Goal: Navigation & Orientation: Locate item on page

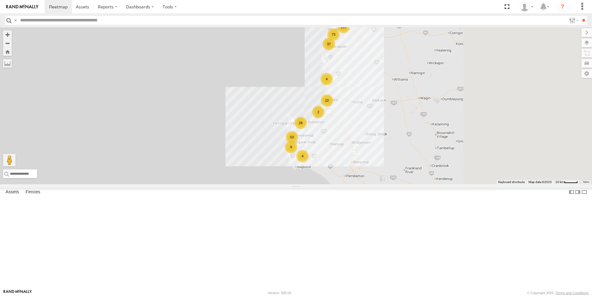
drag, startPoint x: 415, startPoint y: 218, endPoint x: 331, endPoint y: 152, distance: 107.3
click at [333, 152] on div "139 53 73 28 30 49 31 2 37 22 13 4 9 4 13" at bounding box center [296, 105] width 592 height 157
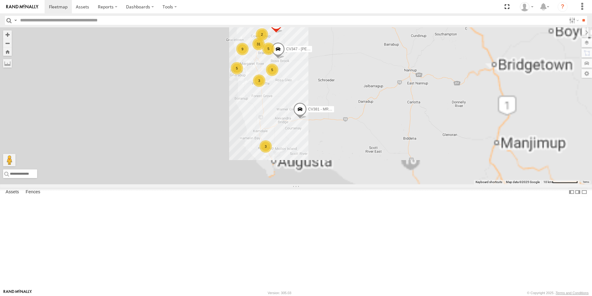
drag, startPoint x: 345, startPoint y: 191, endPoint x: 266, endPoint y: 128, distance: 101.7
click at [266, 128] on div "31 9 3 13 5 3 CV209 - [PERSON_NAME] 16 CV217 - [PERSON_NAME] 8 5 5 CV360 - [PER…" at bounding box center [296, 105] width 592 height 157
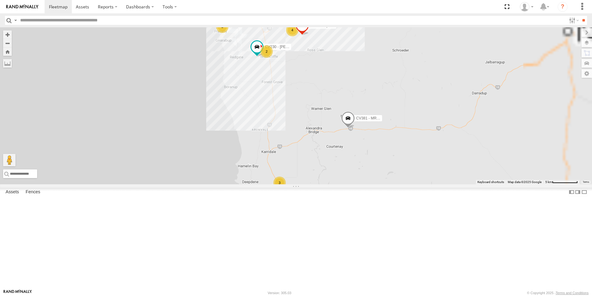
drag, startPoint x: 310, startPoint y: 161, endPoint x: 289, endPoint y: 182, distance: 30.0
click at [293, 184] on div "CV209 - [PERSON_NAME] CV217 - [PERSON_NAME] CV360 - [PERSON_NAME] CV381 - MRRC …" at bounding box center [296, 105] width 592 height 157
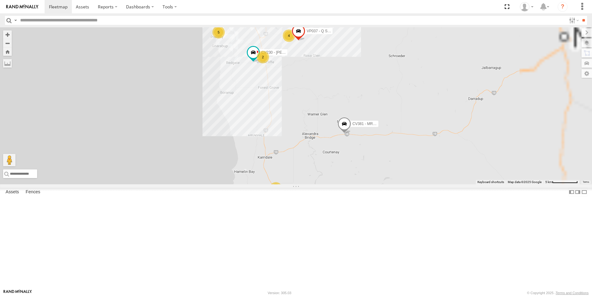
drag, startPoint x: 292, startPoint y: 160, endPoint x: 288, endPoint y: 197, distance: 37.4
click at [288, 184] on div "CV209 - [PERSON_NAME] CV217 - [PERSON_NAME] CV360 - [PERSON_NAME] CV381 - MRRC …" at bounding box center [296, 105] width 592 height 157
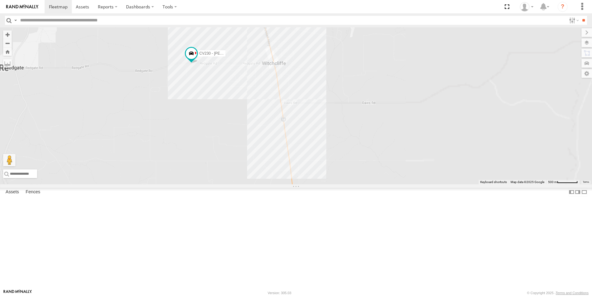
drag, startPoint x: 394, startPoint y: 109, endPoint x: 287, endPoint y: 193, distance: 136.3
click at [287, 184] on div "CV209 - [PERSON_NAME] CV217 - [PERSON_NAME] CV360 - [PERSON_NAME] CV381 - MRRC …" at bounding box center [296, 105] width 592 height 157
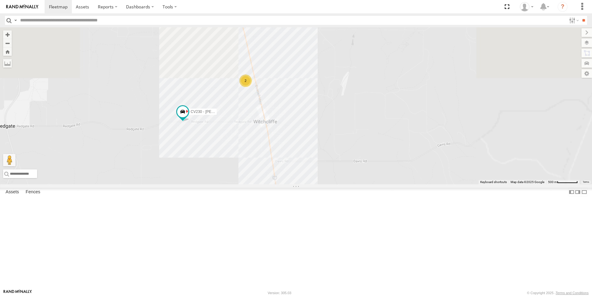
drag, startPoint x: 307, startPoint y: 193, endPoint x: 300, endPoint y: 229, distance: 36.9
click at [300, 184] on div "CV209 - [PERSON_NAME] CV217 - [PERSON_NAME] CV360 - [PERSON_NAME] CV381 - MRRC …" at bounding box center [296, 105] width 592 height 157
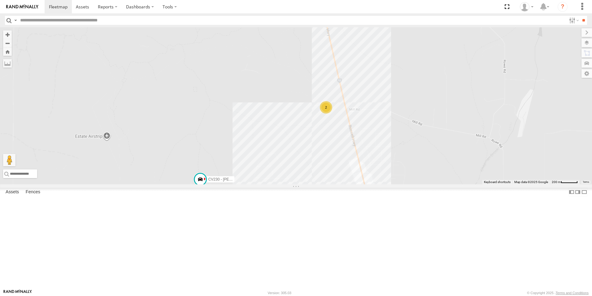
drag, startPoint x: 238, startPoint y: 138, endPoint x: 317, endPoint y: 241, distance: 130.2
click at [316, 184] on div "CV209 - [PERSON_NAME] CV217 - [PERSON_NAME] CV360 - [PERSON_NAME] CV381 - MRRC …" at bounding box center [296, 105] width 592 height 157
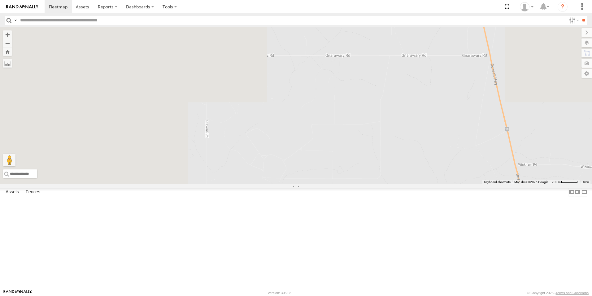
drag, startPoint x: 269, startPoint y: 142, endPoint x: 411, endPoint y: 203, distance: 155.3
click at [411, 184] on div "CV209 - [PERSON_NAME] CV217 - [PERSON_NAME] CV360 - [PERSON_NAME] CV381 - MRRC …" at bounding box center [296, 105] width 592 height 157
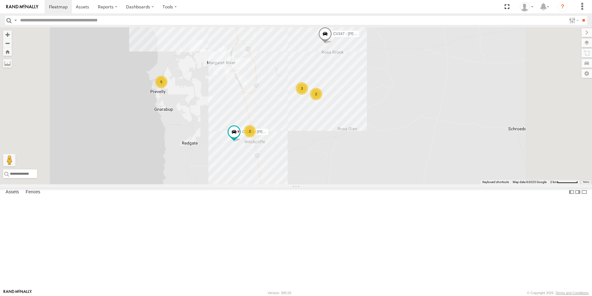
click at [34, 18] on input "text" at bounding box center [292, 20] width 549 height 9
type input "*****"
click at [580, 16] on input "**" at bounding box center [583, 20] width 7 height 9
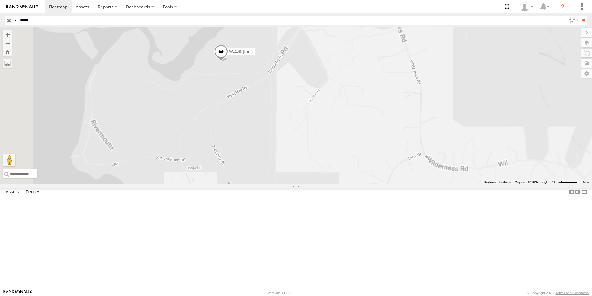
drag, startPoint x: 336, startPoint y: 171, endPoint x: 373, endPoint y: 195, distance: 44.2
click at [373, 184] on div "WL158- [PERSON_NAME]" at bounding box center [296, 105] width 592 height 157
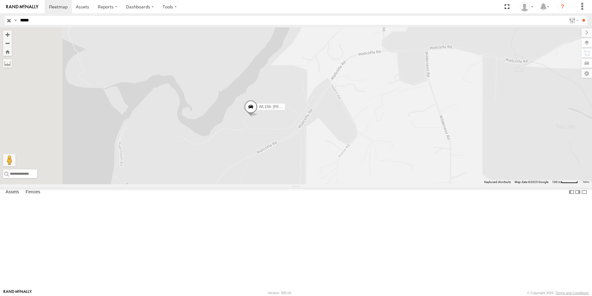
drag, startPoint x: 347, startPoint y: 152, endPoint x: 377, endPoint y: 208, distance: 63.5
click at [377, 184] on div "WL158- [PERSON_NAME]" at bounding box center [296, 105] width 592 height 157
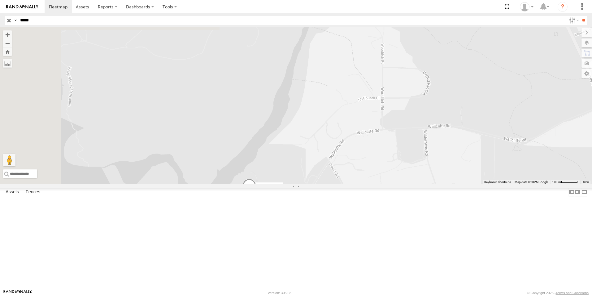
drag, startPoint x: 224, startPoint y: 191, endPoint x: 385, endPoint y: 131, distance: 171.7
click at [430, 181] on div "WL158- [PERSON_NAME]" at bounding box center [296, 105] width 592 height 157
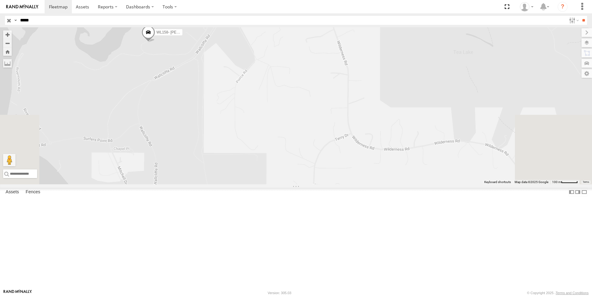
click at [218, 77] on div "WL158- [PERSON_NAME]" at bounding box center [296, 105] width 592 height 157
click at [155, 42] on span at bounding box center [149, 33] width 14 height 17
click at [157, 35] on label at bounding box center [151, 33] width 12 height 4
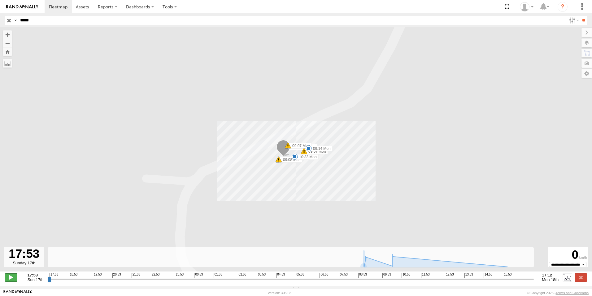
click at [13, 278] on span at bounding box center [11, 277] width 12 height 8
click at [35, 20] on input "*****" at bounding box center [292, 20] width 549 height 9
type input "**********"
type input "****"
type input "**********"
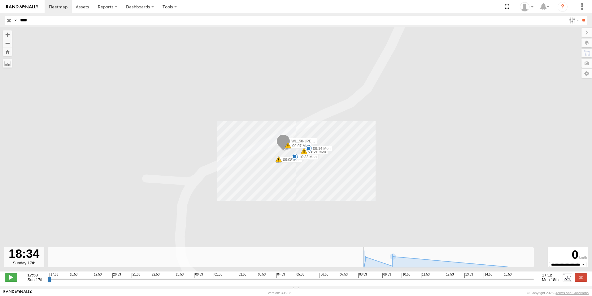
type input "***"
type input "**********"
type input "**"
type input "**********"
type input "*"
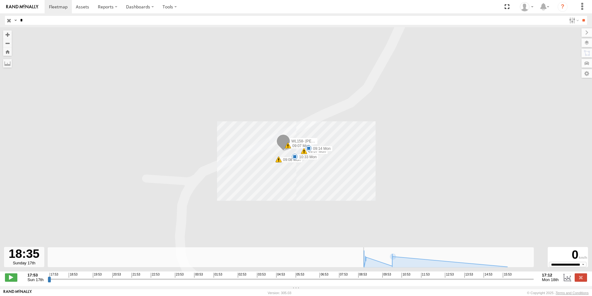
type input "**********"
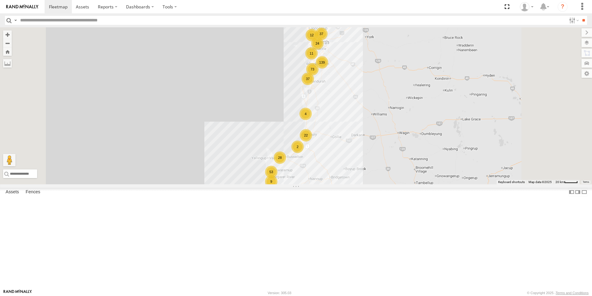
click at [32, 24] on input "text" at bounding box center [292, 20] width 549 height 9
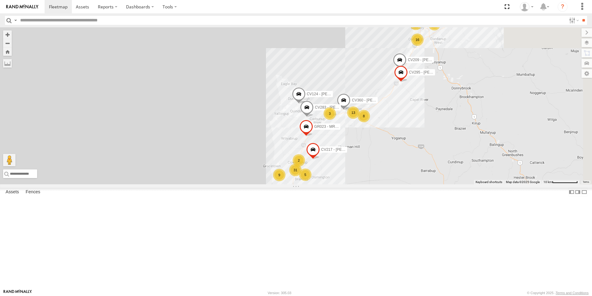
drag, startPoint x: 445, startPoint y: 240, endPoint x: 347, endPoint y: 149, distance: 133.5
click at [348, 149] on div "31 9 3 13 CV209 - Mark Horan 4 2 16 CV217 - Jayne Pilmer 8 5 3 CV360 - Ray McCa…" at bounding box center [296, 105] width 592 height 157
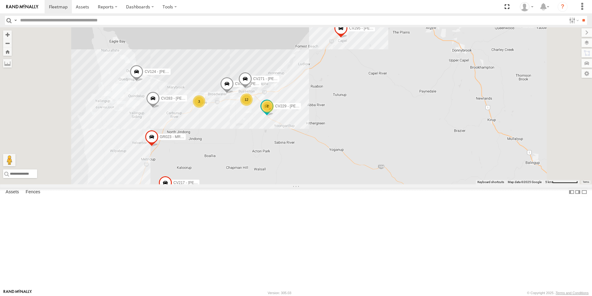
drag, startPoint x: 460, startPoint y: 138, endPoint x: 419, endPoint y: 167, distance: 50.2
click at [419, 167] on div "CV209 - Mark Horan CV217 - Jayne Pilmer CV360 - Ray McCawley CV295 - Karly Tayl…" at bounding box center [296, 105] width 592 height 157
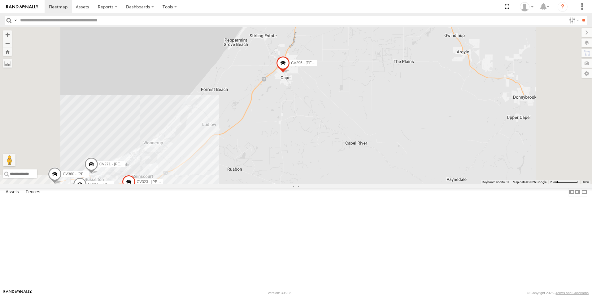
drag, startPoint x: 405, startPoint y: 136, endPoint x: 402, endPoint y: 173, distance: 37.0
click at [408, 184] on div "CV209 - Mark Horan CV217 - Jayne Pilmer CV360 - Ray McCawley CV295 - Karly Tayl…" at bounding box center [296, 105] width 592 height 157
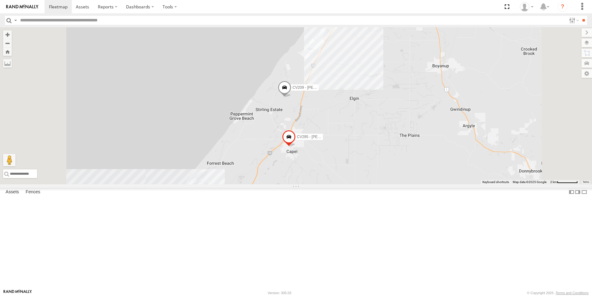
drag, startPoint x: 396, startPoint y: 175, endPoint x: 397, endPoint y: 195, distance: 20.8
click at [397, 184] on div "CV209 - Mark Horan CV217 - Jayne Pilmer CV360 - Ray McCawley CV295 - Karly Tayl…" at bounding box center [296, 105] width 592 height 157
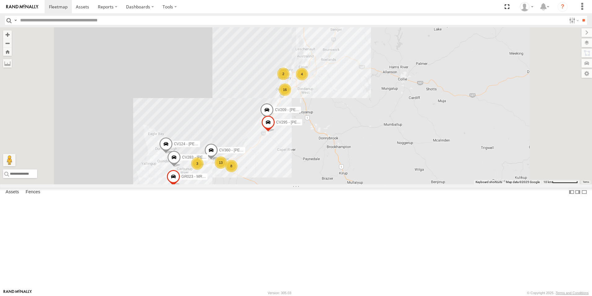
click at [219, 146] on span "CV124 - [PERSON_NAME]" at bounding box center [196, 144] width 45 height 4
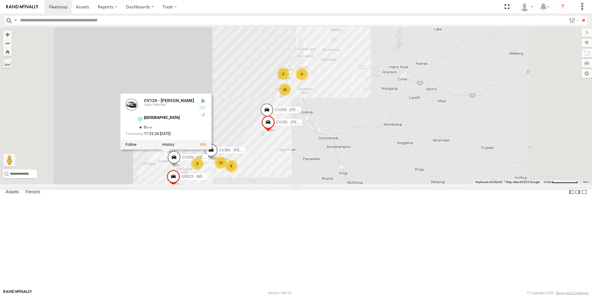
click at [194, 120] on div "[GEOGRAPHIC_DATA]" at bounding box center [169, 118] width 50 height 4
click at [244, 138] on div "CV209 - Mark Horan CV217 - Jayne Pilmer CV360 - Ray McCawley CV295 - Karly Tayl…" at bounding box center [296, 105] width 592 height 157
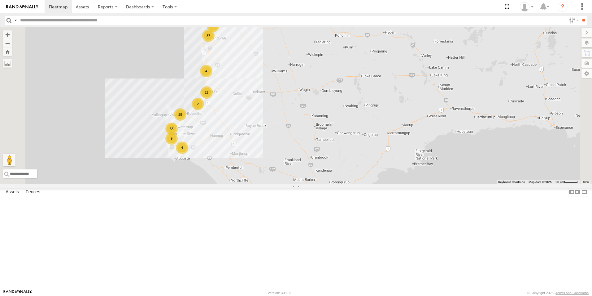
scroll to position [124, 0]
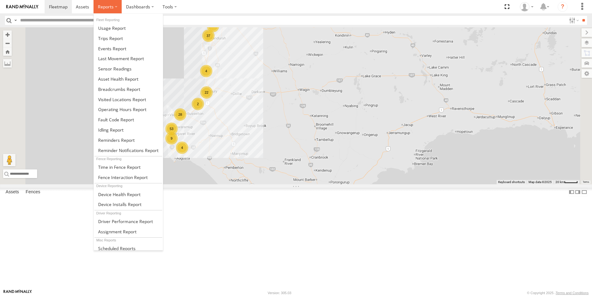
click at [112, 7] on span at bounding box center [106, 7] width 16 height 6
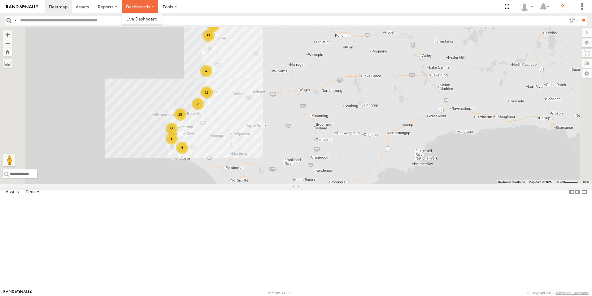
click at [134, 5] on label "Dashboards" at bounding box center [140, 6] width 37 height 13
click at [136, 11] on label "Dashboards" at bounding box center [140, 6] width 37 height 13
click at [144, 7] on label "Dashboards" at bounding box center [140, 6] width 37 height 13
click at [177, 4] on label at bounding box center [169, 6] width 23 height 13
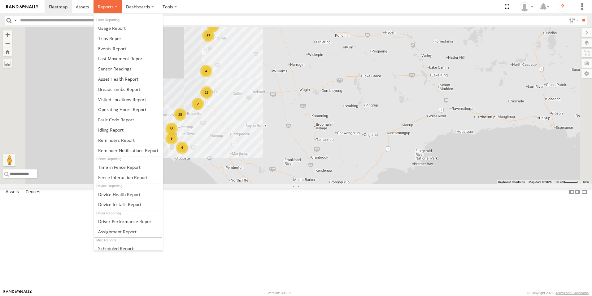
click at [113, 7] on label at bounding box center [108, 6] width 28 height 13
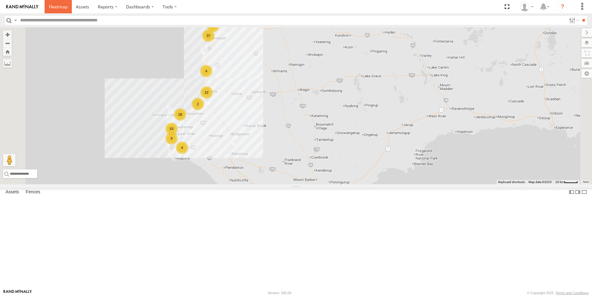
click at [63, 6] on span at bounding box center [58, 7] width 19 height 6
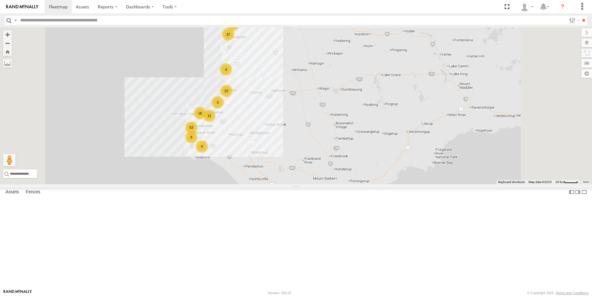
drag, startPoint x: 287, startPoint y: 211, endPoint x: 294, endPoint y: 112, distance: 100.0
click at [294, 112] on div "139 53 73 16 23 38 52 3 37 22 4 12 9 4 11 11" at bounding box center [296, 105] width 592 height 157
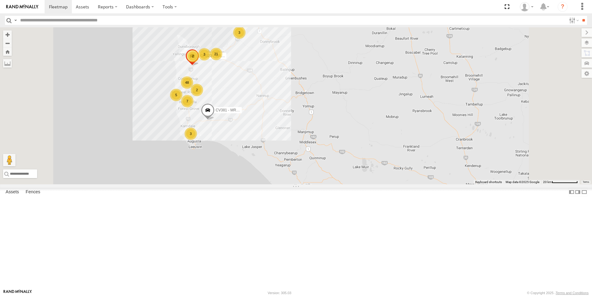
drag, startPoint x: 242, startPoint y: 195, endPoint x: 239, endPoint y: 233, distance: 38.5
click at [239, 184] on div "48 3 21 5 7 3 8 14 CV381 - MRRC 3 2 2 GR023 - MRRC" at bounding box center [296, 105] width 592 height 157
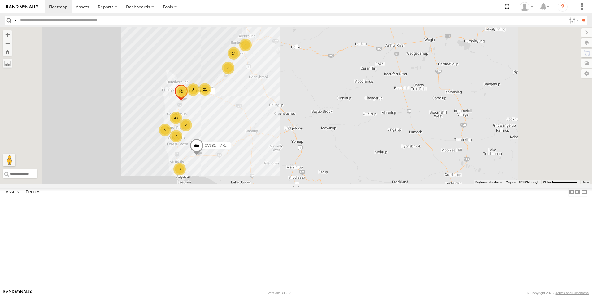
drag, startPoint x: 331, startPoint y: 211, endPoint x: 318, endPoint y: 226, distance: 20.2
click at [318, 184] on div "48 3 21 5 7 3 8 14 CV381 - MRRC CV210 - Chris Schilling 3 2 2 GR023 - MRRC 3" at bounding box center [296, 105] width 592 height 157
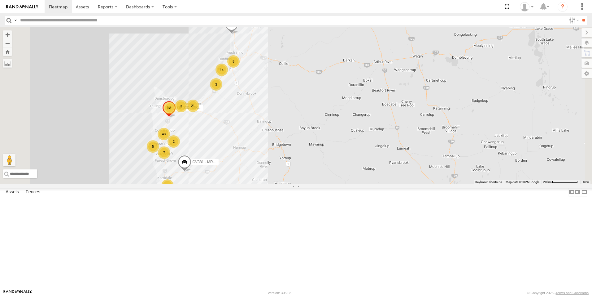
drag, startPoint x: 335, startPoint y: 196, endPoint x: 322, endPoint y: 215, distance: 22.9
click at [322, 184] on div "48 3 21 5 7 3 8 14 CV381 - MRRC CV210 - Chris Schilling 3 2 2 GR023 - MRRC 3" at bounding box center [296, 105] width 592 height 157
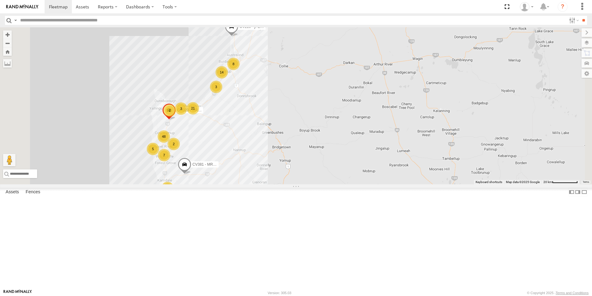
drag, startPoint x: 324, startPoint y: 206, endPoint x: 324, endPoint y: 210, distance: 3.7
click at [324, 184] on div "48 3 21 5 7 3 8 14 CV381 - MRRC CV210 - Chris Schilling 3 2 2 GR023 - MRRC 3" at bounding box center [296, 105] width 592 height 157
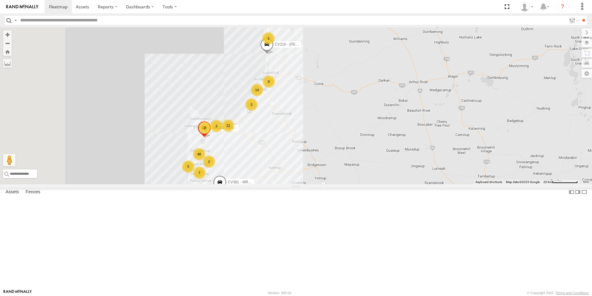
drag, startPoint x: 279, startPoint y: 252, endPoint x: 330, endPoint y: 249, distance: 51.2
click at [330, 184] on div "CV381 - MRRC CV210 - Chris Schilling GR023 - MRRC CV132 - Alex Famlonga 48 2 22…" at bounding box center [296, 105] width 592 height 157
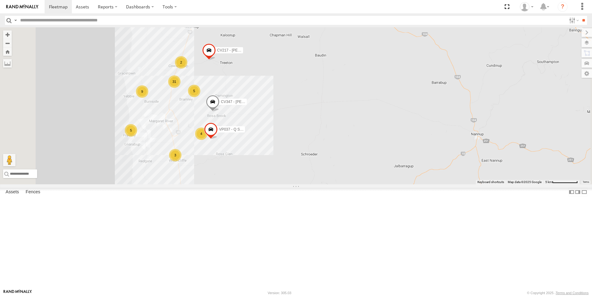
drag, startPoint x: 274, startPoint y: 150, endPoint x: 292, endPoint y: 176, distance: 31.7
click at [293, 184] on div "CV381 - MRRC CV210 - Chris Schilling GR023 - MRRC CV132 - Alex Famlonga CV215 -…" at bounding box center [296, 105] width 592 height 157
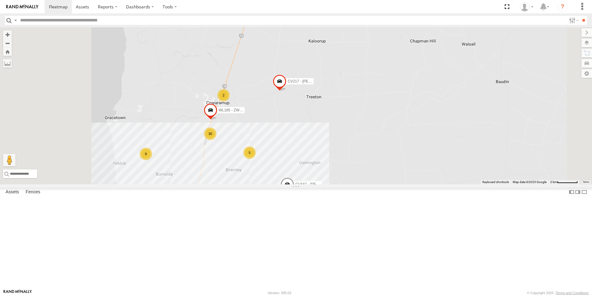
drag, startPoint x: 302, startPoint y: 204, endPoint x: 355, endPoint y: 146, distance: 78.3
click at [355, 146] on div "CV381 - MRRC CV210 - Chris Schilling GR023 - MRRC CV132 - Alex Famlonga CV215 -…" at bounding box center [296, 105] width 592 height 157
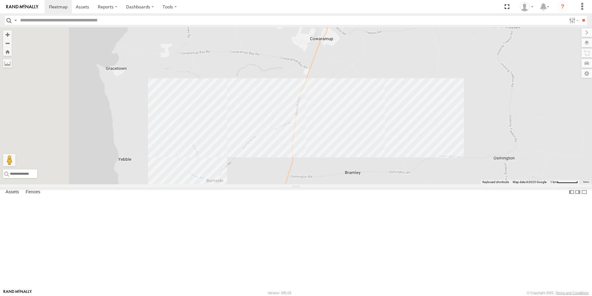
drag, startPoint x: 277, startPoint y: 219, endPoint x: 305, endPoint y: 217, distance: 27.4
click at [305, 184] on div "CV381 - MRRC CV210 - Chris Schilling GR023 - MRRC CV132 - Alex Famlonga CV215 -…" at bounding box center [296, 105] width 592 height 157
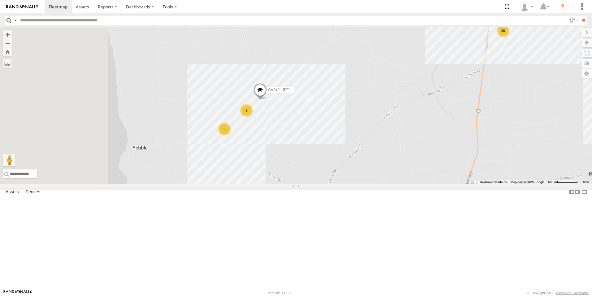
drag, startPoint x: 282, startPoint y: 206, endPoint x: 361, endPoint y: 204, distance: 79.3
click at [361, 184] on div "CV381 - MRRC CV210 - Chris Schilling GR023 - MRRC CV132 - Alex Famlonga CV215 -…" at bounding box center [296, 105] width 592 height 157
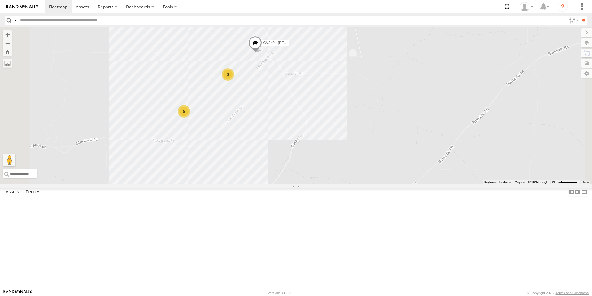
drag, startPoint x: 344, startPoint y: 190, endPoint x: 402, endPoint y: 181, distance: 59.2
click at [403, 184] on div "CV381 - MRRC CV210 - Chris Schilling GR023 - MRRC CV132 - Alex Famlonga CV215 -…" at bounding box center [296, 105] width 592 height 157
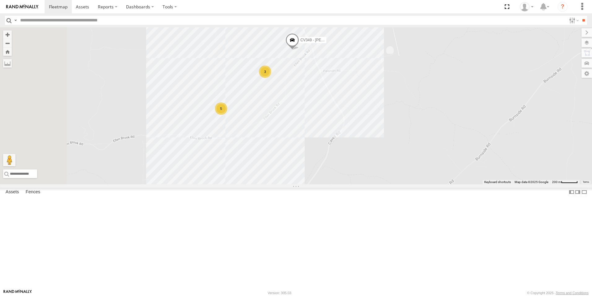
click at [346, 42] on span "CV349 - Sam McKersey" at bounding box center [323, 40] width 45 height 4
click at [394, 131] on div "CV381 - MRRC CV210 - Chris Schilling GR023 - MRRC CV132 - Alex Famlonga CV215 -…" at bounding box center [296, 105] width 592 height 157
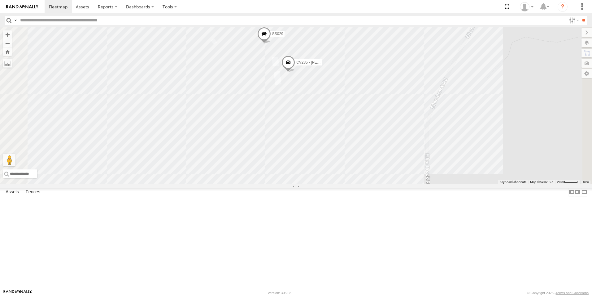
drag, startPoint x: 347, startPoint y: 140, endPoint x: 351, endPoint y: 171, distance: 30.9
click at [351, 171] on div "CV381 - MRRC CV210 - Chris Schilling GR023 - MRRC CV132 - Alex Famlonga CV215 -…" at bounding box center [296, 105] width 592 height 157
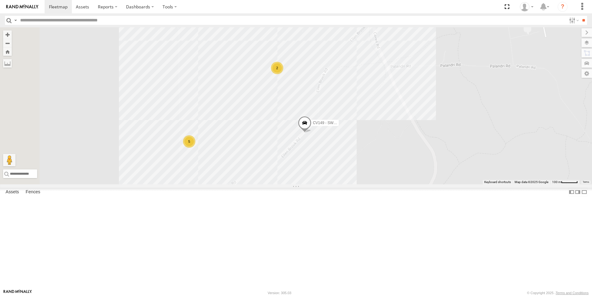
drag, startPoint x: 268, startPoint y: 196, endPoint x: 321, endPoint y: 166, distance: 61.4
click at [321, 166] on div "CV381 - MRRC CV210 - Chris Schilling GR023 - MRRC CV132 - Alex Famlonga CV215 -…" at bounding box center [296, 105] width 592 height 157
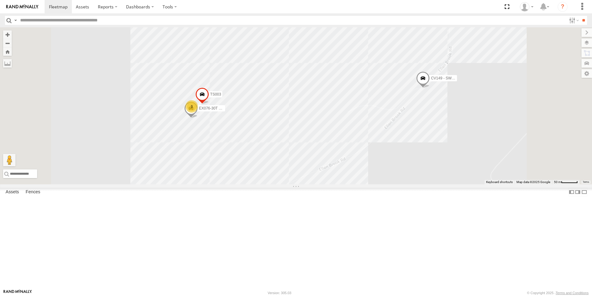
click at [472, 81] on span "CV149 - SWW workshop" at bounding box center [451, 78] width 41 height 4
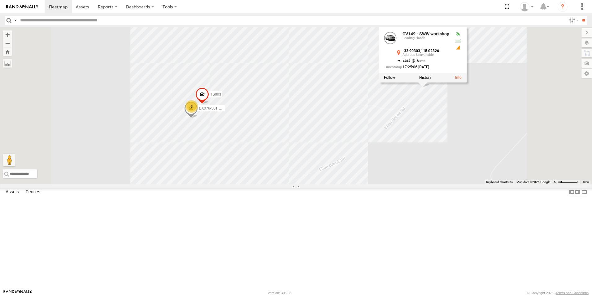
click at [531, 184] on div "CV381 - MRRC CV210 - Chris Schilling GR023 - MRRC CV132 - Alex Famlonga CV215 -…" at bounding box center [296, 105] width 592 height 157
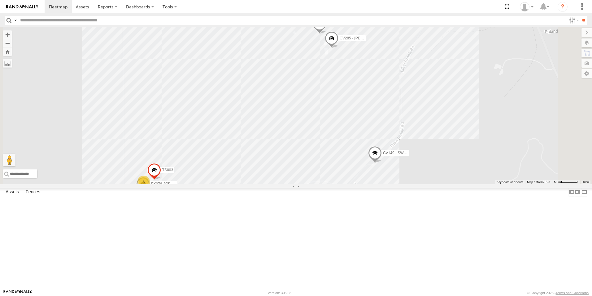
click at [424, 155] on span "CV149 - SWW workshop" at bounding box center [403, 153] width 41 height 4
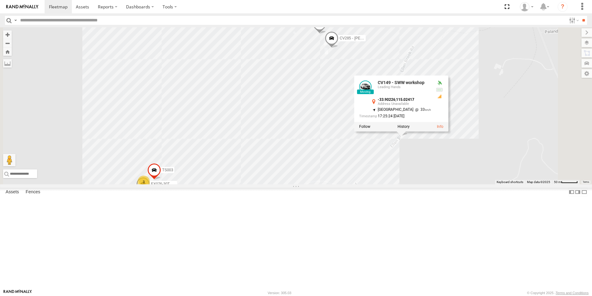
click at [385, 41] on span "CV285 - NEVILLE MASON" at bounding box center [362, 38] width 45 height 4
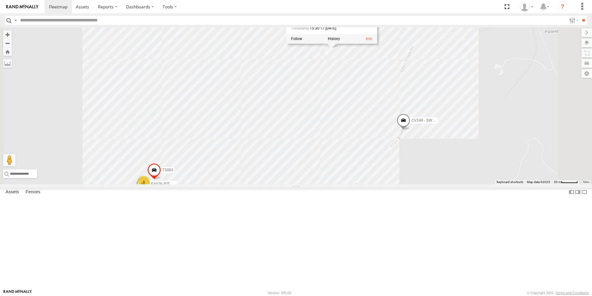
click at [403, 156] on div "CV381 - MRRC CV210 - Chris Schilling GR023 - MRRC CV132 - Alex Famlonga CV215 -…" at bounding box center [296, 105] width 592 height 157
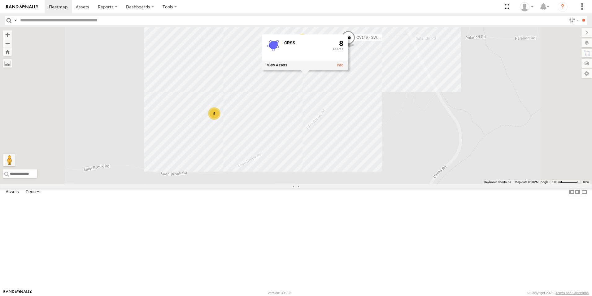
click at [437, 98] on div "CV381 - MRRC CV210 - Chris Schilling GR023 - MRRC CV132 - Alex Famlonga CV215 -…" at bounding box center [296, 105] width 592 height 157
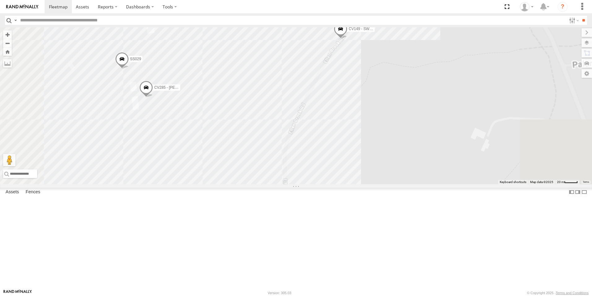
drag, startPoint x: 436, startPoint y: 124, endPoint x: 419, endPoint y: 234, distance: 110.8
click at [418, 184] on div "CV381 - MRRC CV210 - Chris Schilling GR023 - MRRC CV132 - Alex Famlonga CV215 -…" at bounding box center [296, 105] width 592 height 157
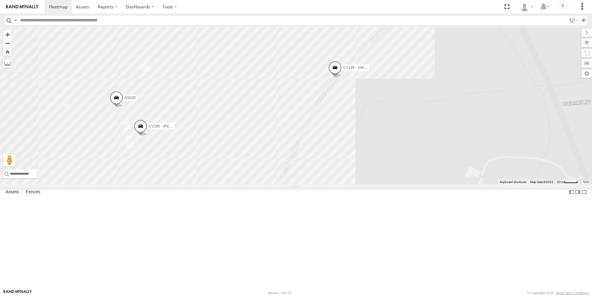
drag, startPoint x: 472, startPoint y: 168, endPoint x: 453, endPoint y: 203, distance: 40.1
click at [453, 184] on div "CV381 - MRRC CV210 - Chris Schilling GR023 - MRRC CV132 - Alex Famlonga CV215 -…" at bounding box center [296, 105] width 592 height 157
